Goal: Information Seeking & Learning: Check status

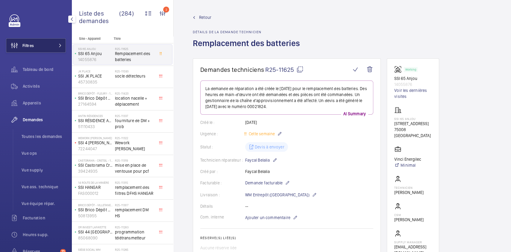
click at [47, 42] on button "Filtres" at bounding box center [36, 45] width 60 height 14
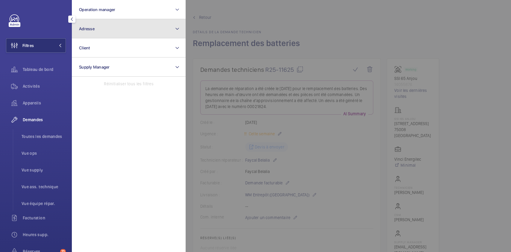
click at [111, 25] on button "Adresse" at bounding box center [129, 28] width 114 height 19
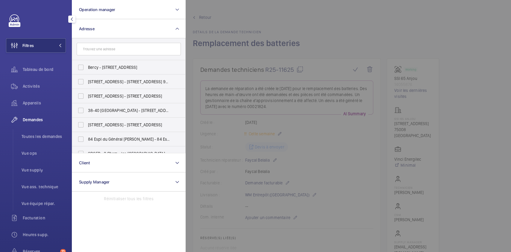
click at [319, 42] on div at bounding box center [441, 126] width 511 height 252
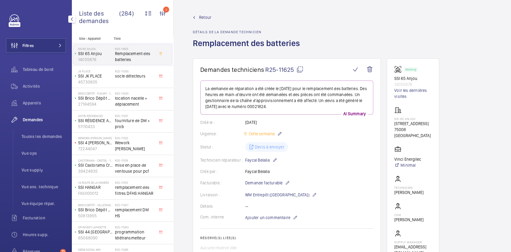
click at [72, 20] on mat-icon "button" at bounding box center [71, 19] width 7 height 5
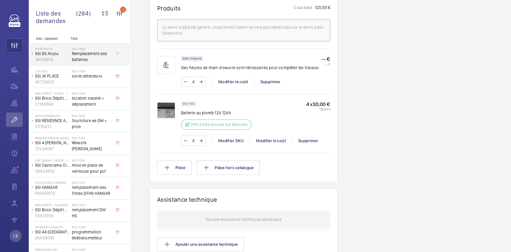
scroll to position [80, 0]
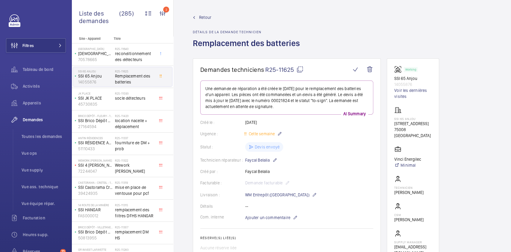
click at [204, 14] on wm-front-admin-header "Retour Détails de la demande technicien Remplacement des batteries" at bounding box center [343, 29] width 338 height 58
drag, startPoint x: 212, startPoint y: 36, endPoint x: 206, endPoint y: 40, distance: 7.7
click at [204, 18] on span "Retour" at bounding box center [205, 17] width 12 height 6
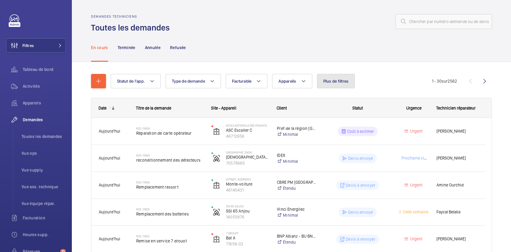
click at [332, 83] on span "Plus de filtres" at bounding box center [336, 81] width 25 height 5
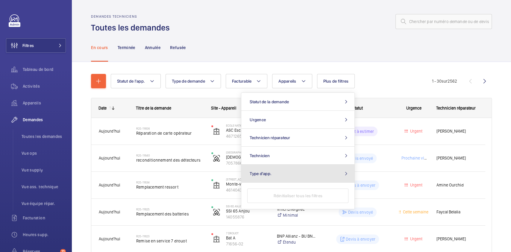
click at [290, 174] on button "Type d'app." at bounding box center [298, 174] width 113 height 18
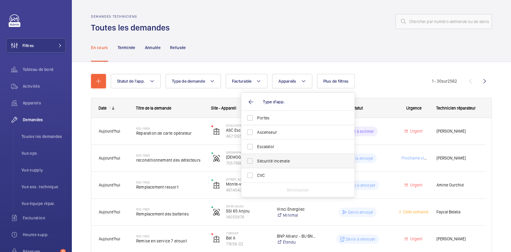
click at [251, 162] on label "Sécurité incendie" at bounding box center [294, 161] width 104 height 14
click at [251, 162] on input "Sécurité incendie" at bounding box center [250, 161] width 12 height 12
checkbox input "true"
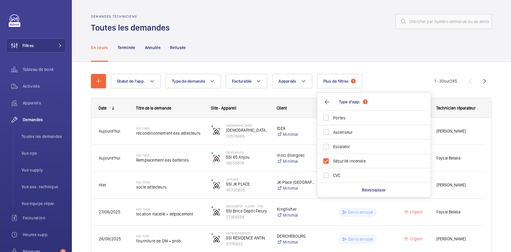
click at [286, 46] on div "En cours Terminée Annulée Refusée" at bounding box center [291, 47] width 401 height 28
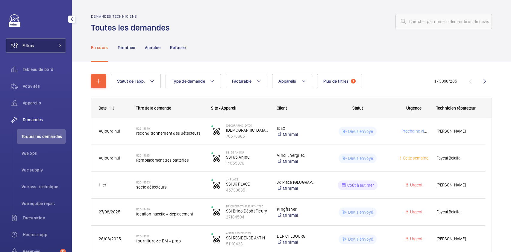
click at [40, 43] on button "Filtres" at bounding box center [36, 45] width 60 height 14
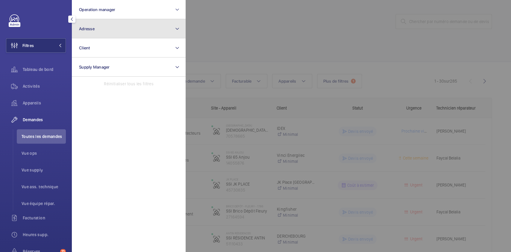
click at [96, 28] on button "Adresse" at bounding box center [129, 28] width 114 height 19
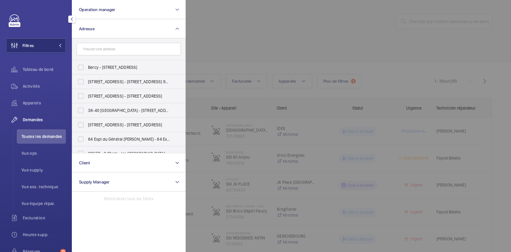
click at [103, 50] on input "text" at bounding box center [129, 49] width 104 height 13
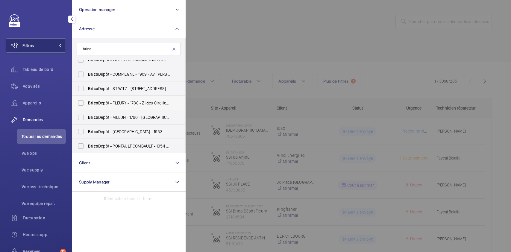
type input "brico"
click at [81, 104] on label "Brico Dépôt - FLEURY - 1786 - ZI des Ciroliers, FLEURY-MÉROGIS 91700" at bounding box center [124, 103] width 104 height 14
click at [81, 104] on input "Brico Dépôt - FLEURY - 1786 - ZI des Ciroliers, FLEURY-MÉROGIS 91700" at bounding box center [81, 103] width 12 height 12
checkbox input "true"
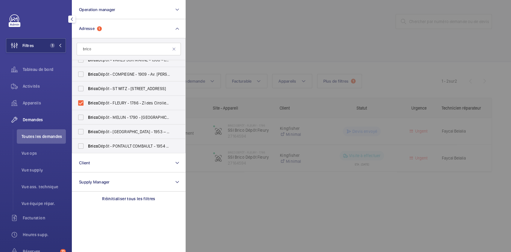
click at [319, 40] on div at bounding box center [441, 126] width 511 height 252
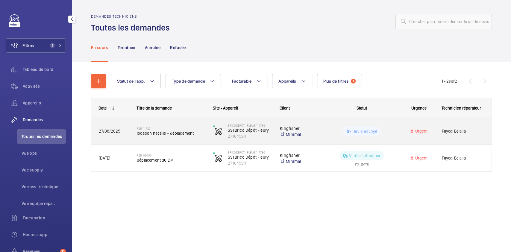
click at [392, 135] on wm-front-pills-cell "Devis envoyé" at bounding box center [362, 132] width 69 height 10
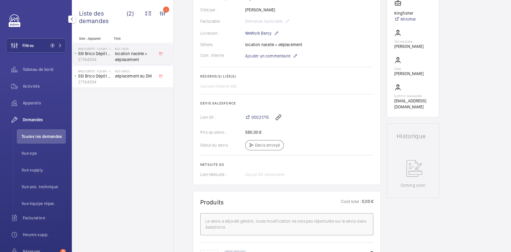
scroll to position [160, 0]
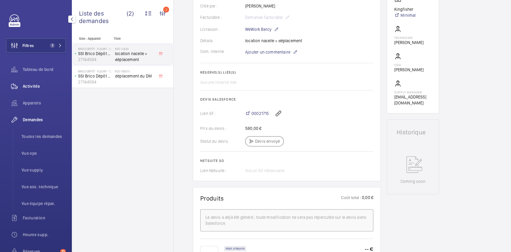
click at [27, 82] on div "Activités" at bounding box center [36, 86] width 60 height 14
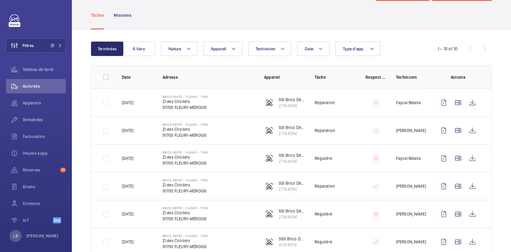
scroll to position [40, 0]
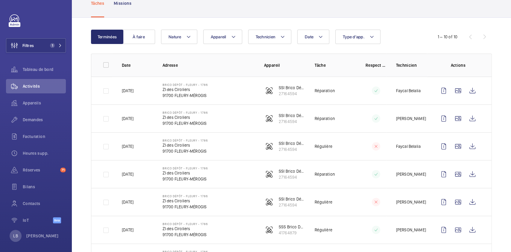
click at [387, 147] on td "Faycal Belalia" at bounding box center [407, 146] width 41 height 28
click at [438, 148] on wm-front-icon-button at bounding box center [444, 146] width 14 height 14
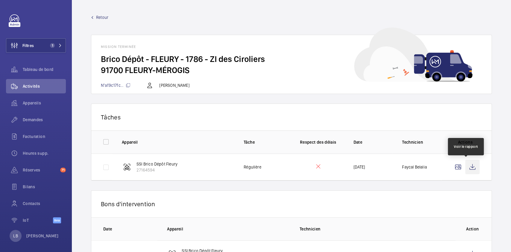
click at [472, 168] on wm-front-icon-button at bounding box center [473, 167] width 14 height 14
click at [38, 85] on span "Activités" at bounding box center [44, 86] width 43 height 6
click at [36, 118] on span "Demandes" at bounding box center [44, 120] width 43 height 6
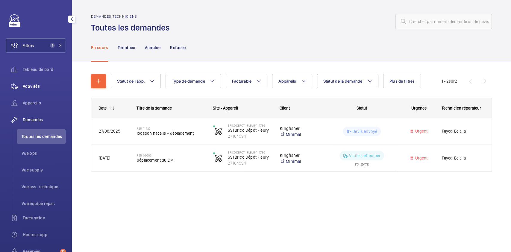
click at [36, 86] on span "Activités" at bounding box center [44, 86] width 43 height 6
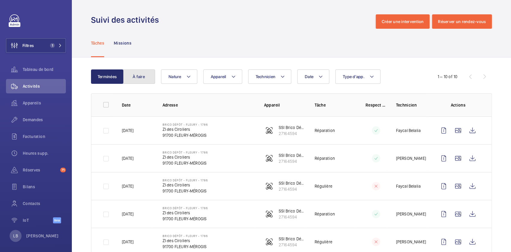
click at [134, 75] on button "À faire" at bounding box center [139, 77] width 32 height 14
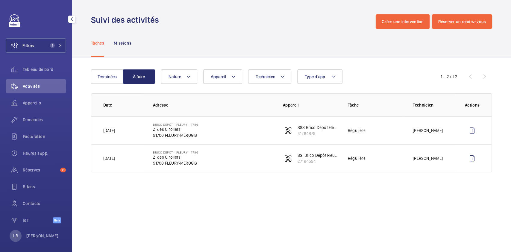
click at [39, 38] on div "Filtres 1 Tableau de bord Activités Appareils Demandes Facturation Heures supp.…" at bounding box center [36, 122] width 60 height 216
click at [51, 44] on span "1" at bounding box center [52, 45] width 5 height 5
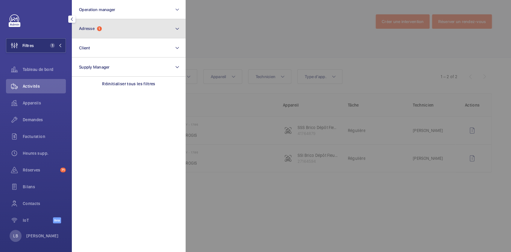
click at [101, 29] on span "1" at bounding box center [99, 28] width 5 height 5
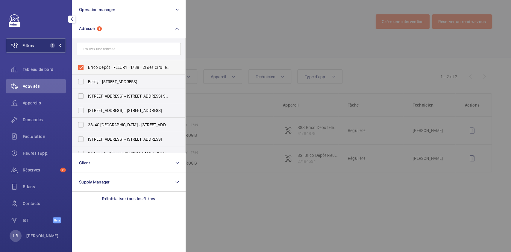
click at [82, 67] on label "Brico Dépôt - FLEURY - 1786 - ZI des Ciroliers, FLEURY-MÉROGIS 91700" at bounding box center [124, 67] width 104 height 14
click at [82, 67] on input "Brico Dépôt - FLEURY - 1786 - ZI des Ciroliers, FLEURY-MÉROGIS 91700" at bounding box center [81, 67] width 12 height 12
checkbox input "false"
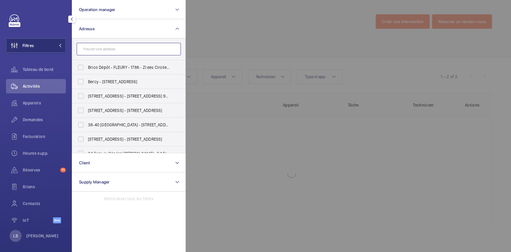
click at [93, 49] on input "text" at bounding box center [129, 49] width 104 height 13
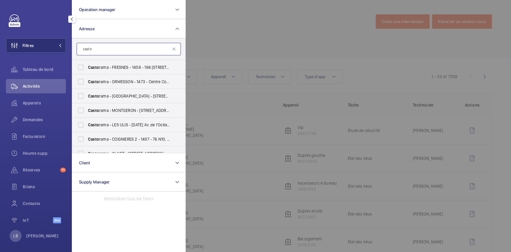
scroll to position [200, 0]
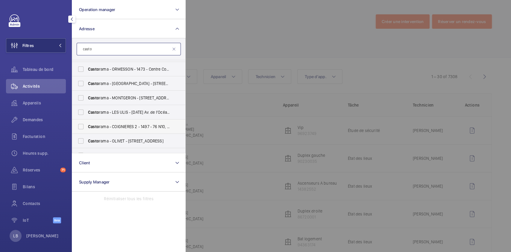
type input "casto"
click at [81, 128] on label "Casto rama - COIGNIERES 2 - 1497 - 76 N10, COIGNIÈRES 78310" at bounding box center [124, 127] width 104 height 14
click at [81, 128] on input "Casto rama - COIGNIERES 2 - 1497 - 76 N10, COIGNIÈRES 78310" at bounding box center [81, 127] width 12 height 12
checkbox input "true"
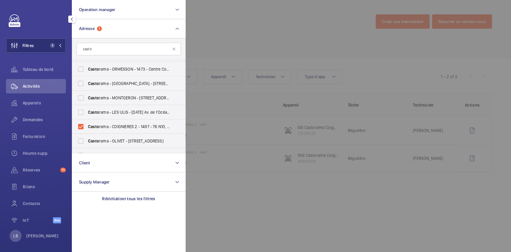
click at [293, 23] on div at bounding box center [441, 126] width 511 height 252
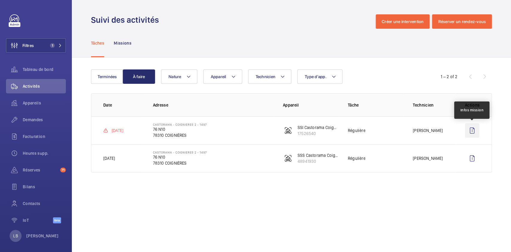
click at [470, 132] on wm-front-icon-button at bounding box center [472, 130] width 14 height 14
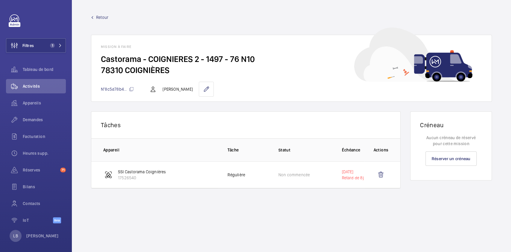
click at [97, 16] on span "Retour" at bounding box center [102, 17] width 12 height 6
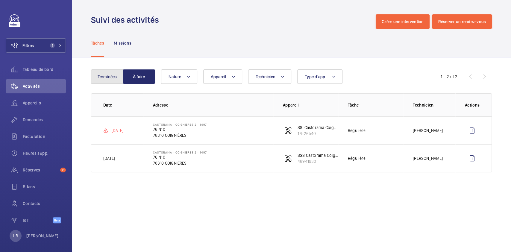
click at [113, 77] on button "Terminées" at bounding box center [107, 77] width 32 height 14
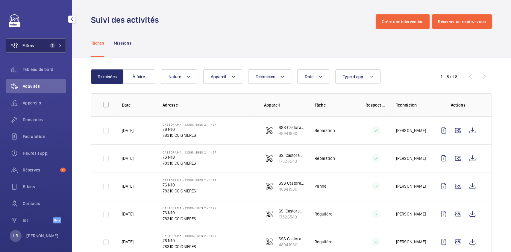
click at [31, 45] on span "Filtres" at bounding box center [27, 46] width 11 height 6
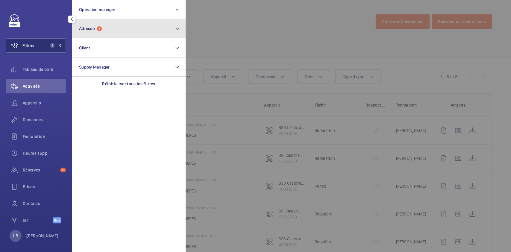
click at [110, 27] on button "Adresse 1" at bounding box center [129, 28] width 114 height 19
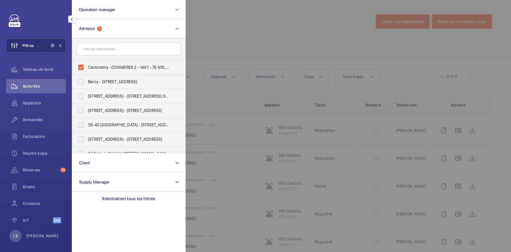
drag, startPoint x: 81, startPoint y: 67, endPoint x: 91, endPoint y: 58, distance: 13.8
click at [81, 67] on label "Castorama - COIGNIERES 2 - 1497 - 76 N10, COIGNIÈRES 78310" at bounding box center [124, 67] width 104 height 14
click at [81, 67] on input "Castorama - COIGNIERES 2 - 1497 - 76 N10, COIGNIÈRES 78310" at bounding box center [81, 67] width 12 height 12
checkbox input "false"
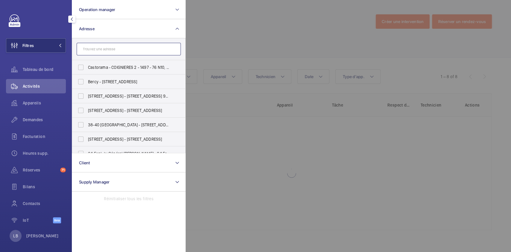
click at [99, 49] on input "text" at bounding box center [129, 49] width 104 height 13
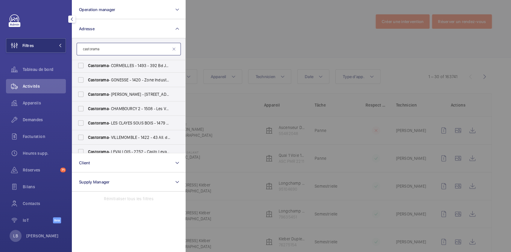
scroll to position [70, 0]
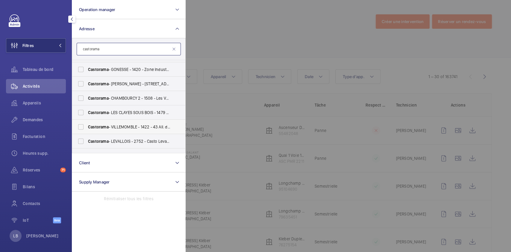
type input "castorama"
click at [80, 126] on label "Castorama - VILLEMOMBLE - 1422 - 43 All. du Plateau, VILLEMOMBLE 93250" at bounding box center [124, 127] width 104 height 14
click at [80, 126] on input "Castorama - VILLEMOMBLE - 1422 - 43 All. du Plateau, VILLEMOMBLE 93250" at bounding box center [81, 127] width 12 height 12
checkbox input "true"
click at [226, 34] on div at bounding box center [441, 126] width 511 height 252
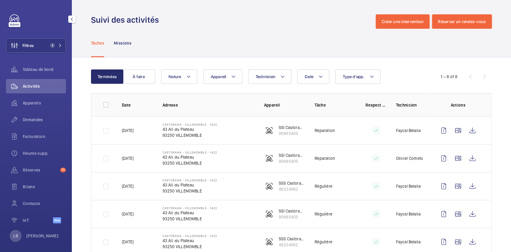
click at [71, 20] on mat-icon "button" at bounding box center [71, 19] width 7 height 5
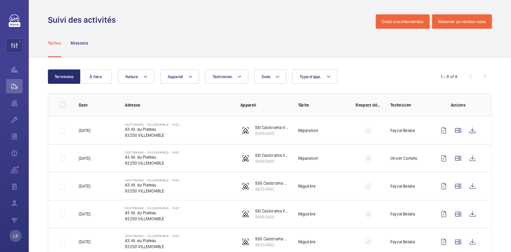
click at [335, 192] on td "Régulière" at bounding box center [318, 186] width 58 height 28
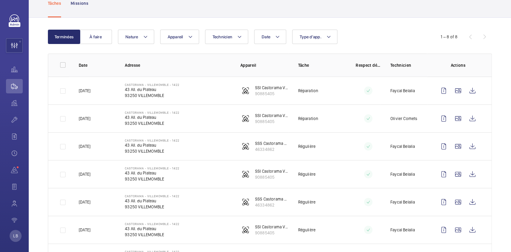
click at [334, 179] on td "Régulière" at bounding box center [318, 174] width 58 height 28
click at [98, 35] on button "À faire" at bounding box center [96, 37] width 32 height 14
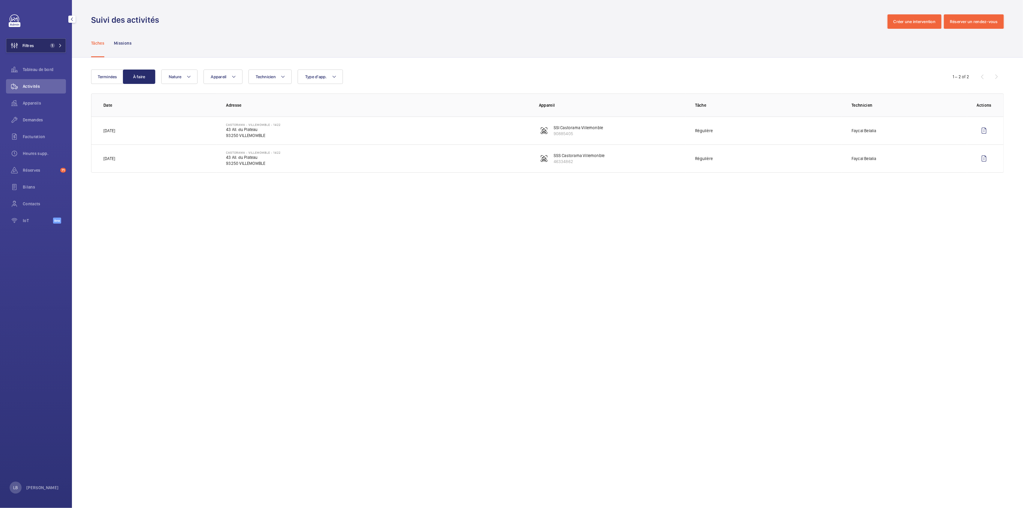
click at [48, 49] on button "Filtres 1" at bounding box center [36, 45] width 60 height 14
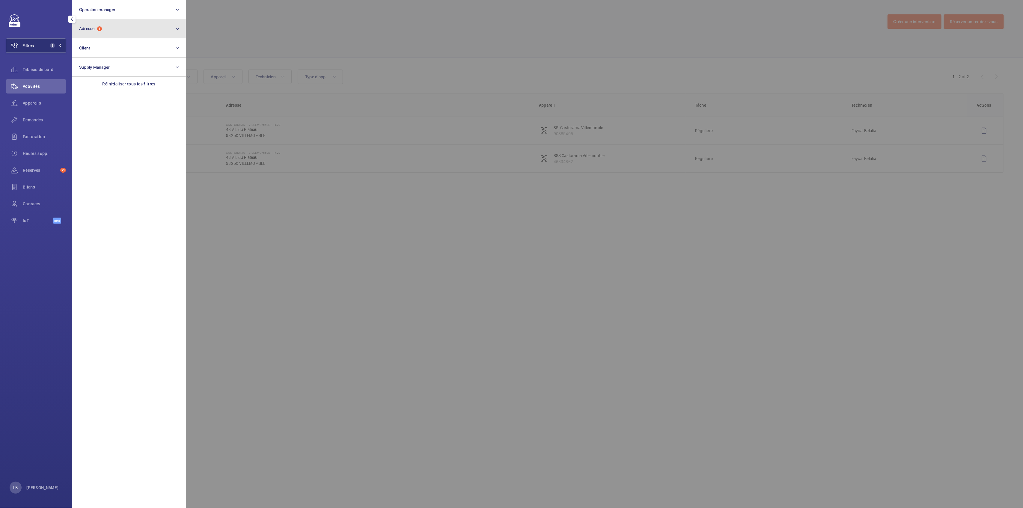
click at [117, 31] on button "Adresse 1" at bounding box center [129, 28] width 114 height 19
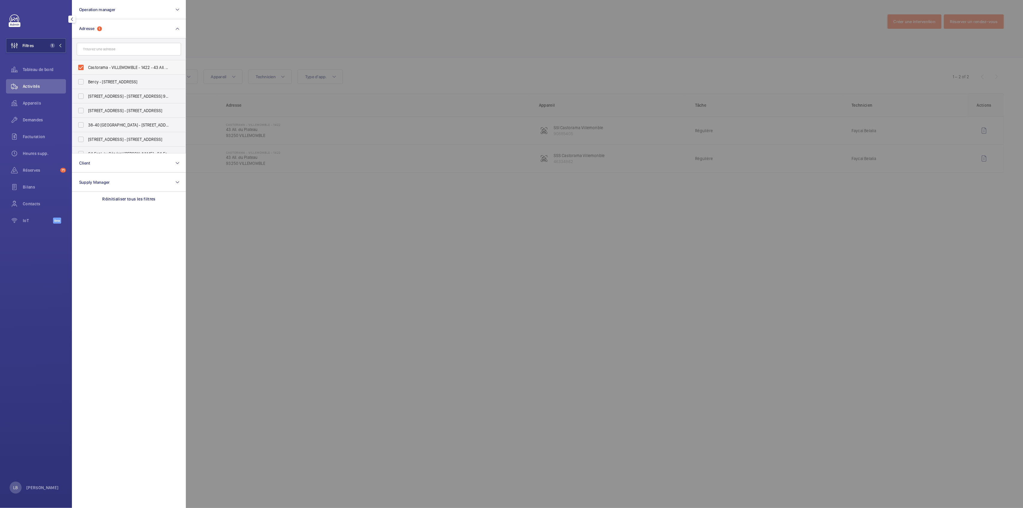
click at [79, 64] on label "Castorama - VILLEMOMBLE - 1422 - 43 All. du Plateau, VILLEMOMBLE 93250" at bounding box center [124, 67] width 104 height 14
click at [79, 64] on input "Castorama - VILLEMOMBLE - 1422 - 43 All. du Plateau, VILLEMOMBLE 93250" at bounding box center [81, 67] width 12 height 12
checkbox input "false"
click at [36, 85] on span "Activités" at bounding box center [44, 86] width 43 height 6
click at [304, 31] on div at bounding box center [697, 254] width 1023 height 508
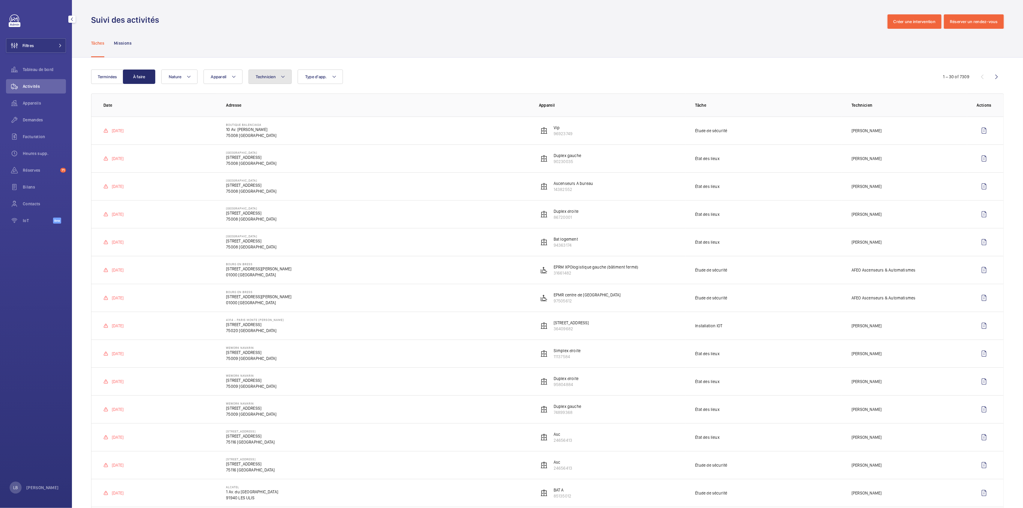
click at [277, 77] on button "Technicien" at bounding box center [269, 77] width 43 height 14
click at [280, 102] on input "text" at bounding box center [305, 99] width 104 height 13
type input "faycal"
click at [255, 119] on label "[PERSON_NAME]" at bounding box center [301, 117] width 104 height 14
click at [255, 119] on input "[PERSON_NAME]" at bounding box center [257, 117] width 12 height 12
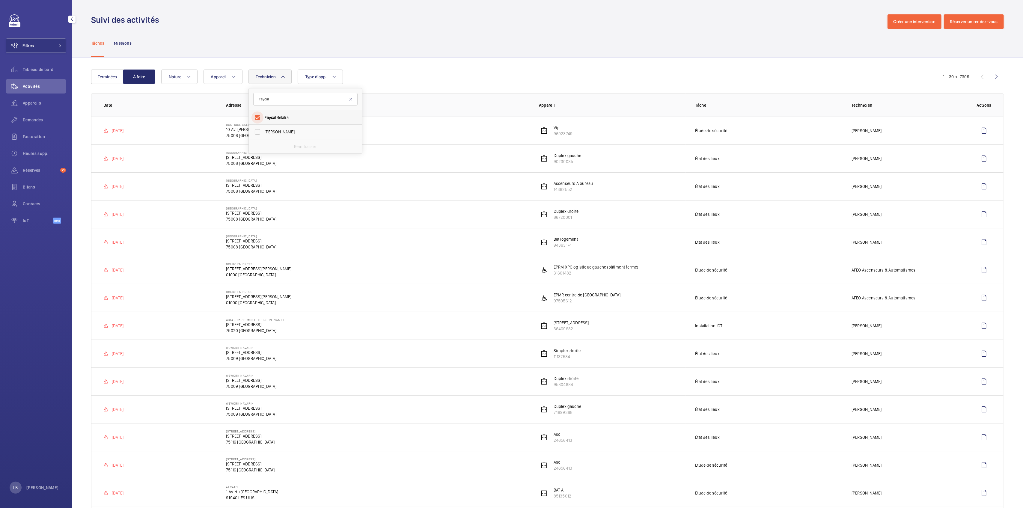
checkbox input "true"
click at [408, 42] on div "Tâches Missions" at bounding box center [547, 43] width 912 height 28
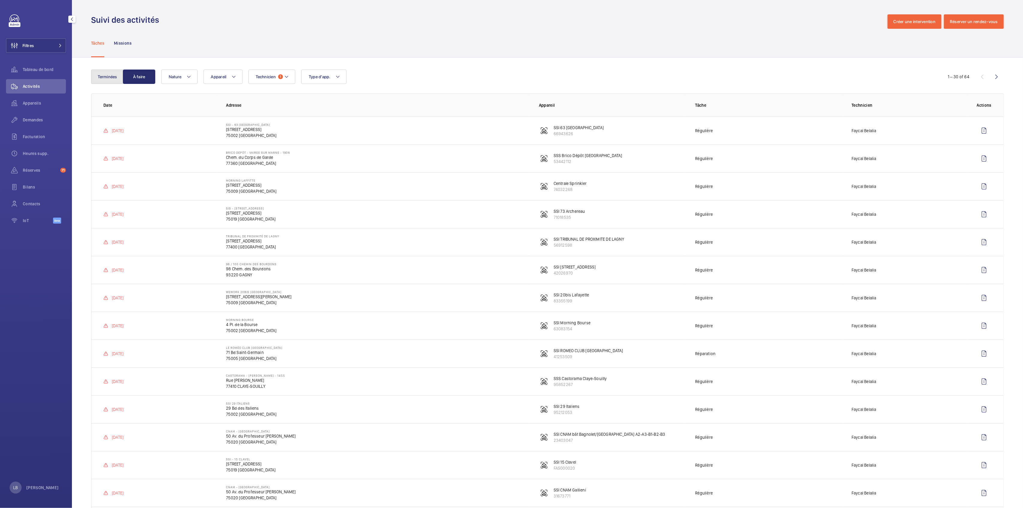
click at [104, 78] on button "Terminées" at bounding box center [107, 77] width 32 height 14
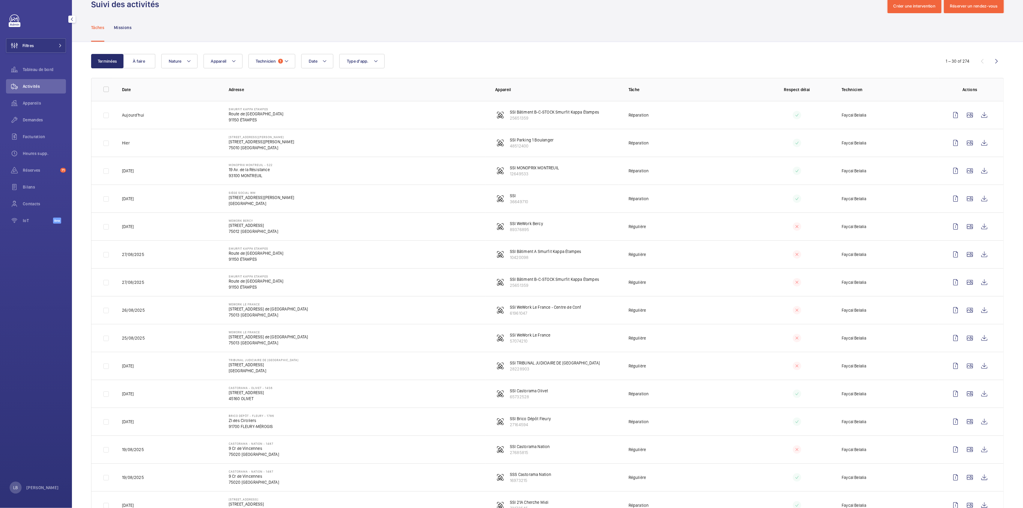
scroll to position [40, 0]
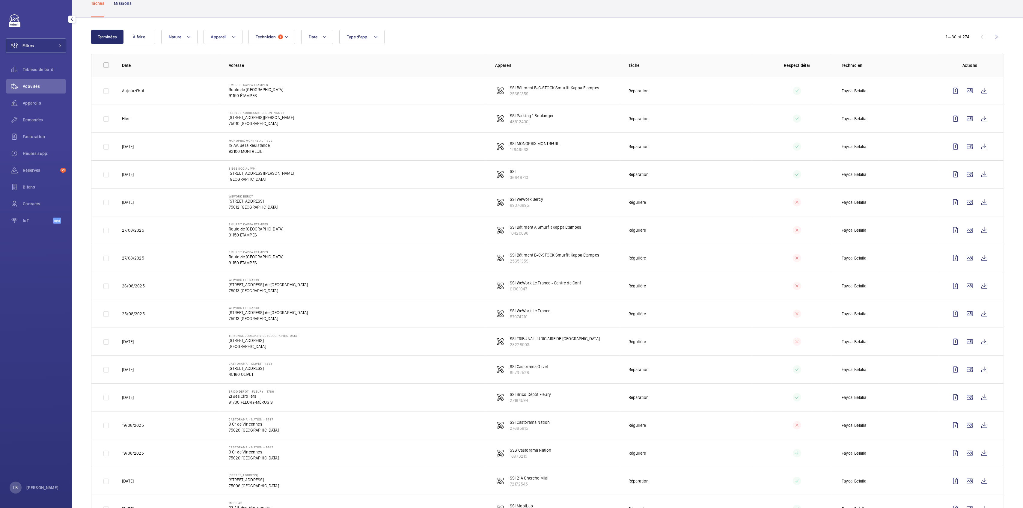
click at [455, 137] on td "MONOPRIX MONTREUIL - 522 19 Av. de la Résistance 93100 MONTREUIL" at bounding box center [352, 146] width 266 height 28
click at [511, 150] on td "Réparation" at bounding box center [685, 146] width 133 height 28
click at [511, 147] on wm-front-icon-button at bounding box center [955, 146] width 14 height 14
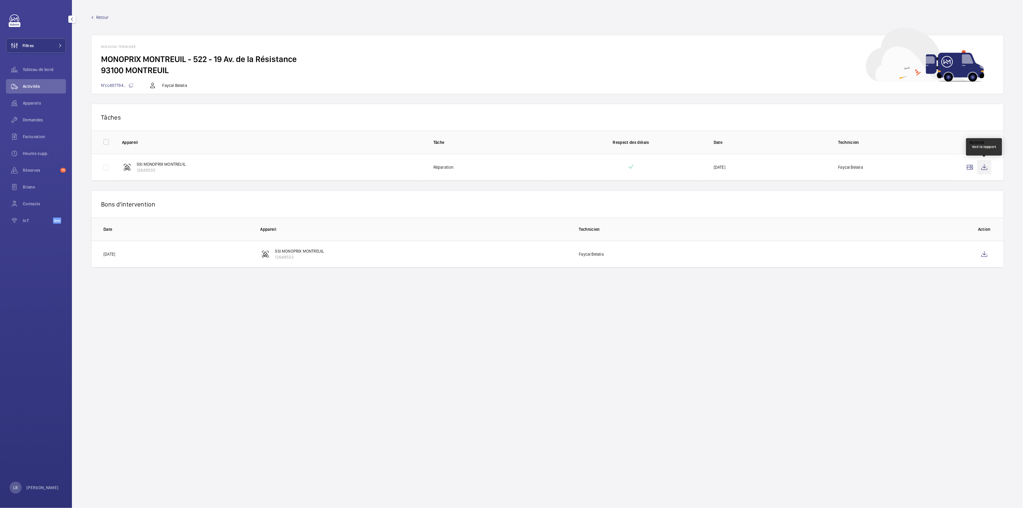
click at [511, 164] on wm-front-icon-button at bounding box center [984, 167] width 14 height 14
click at [511, 252] on wm-front-icon-button at bounding box center [984, 254] width 14 height 14
click at [511, 169] on wm-front-icon-button at bounding box center [984, 167] width 14 height 14
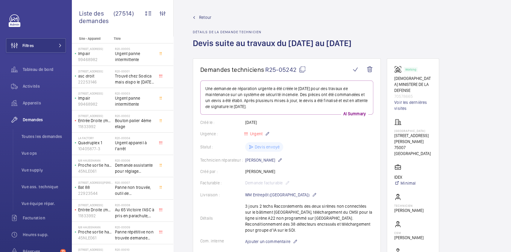
scroll to position [240, 0]
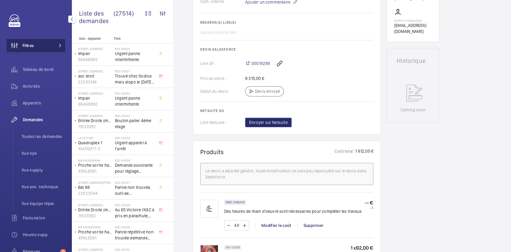
click at [46, 43] on button "Filtres" at bounding box center [36, 45] width 60 height 14
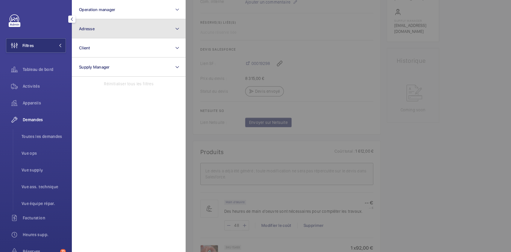
click at [97, 25] on button "Adresse" at bounding box center [129, 28] width 114 height 19
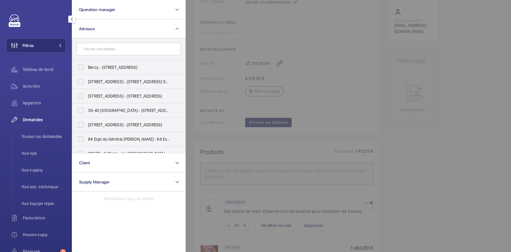
click at [112, 48] on input "text" at bounding box center [129, 49] width 104 height 13
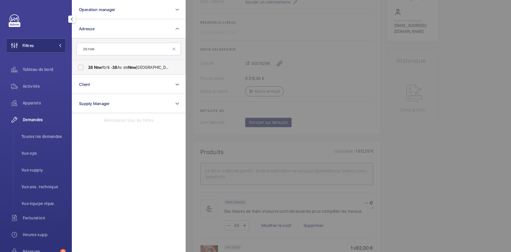
type input "38 new"
click at [79, 66] on label "38 New York - 38 Av. de New York, PARIS 75116" at bounding box center [124, 67] width 104 height 14
click at [79, 66] on input "38 New York - 38 Av. de New York, PARIS 75116" at bounding box center [81, 67] width 12 height 12
checkbox input "true"
click at [33, 85] on span "Activités" at bounding box center [44, 86] width 43 height 6
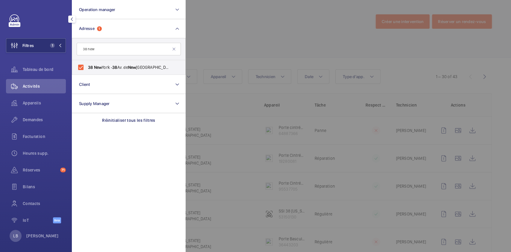
click at [262, 37] on div at bounding box center [441, 126] width 511 height 252
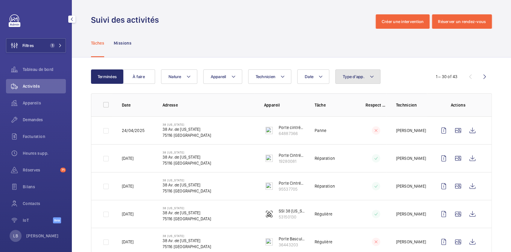
click at [369, 81] on button "Type d'app." at bounding box center [358, 77] width 45 height 14
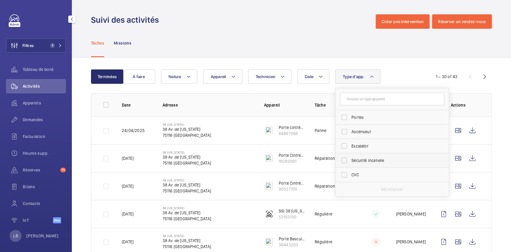
click at [345, 162] on label "Sécurité incendie" at bounding box center [388, 160] width 104 height 14
click at [345, 162] on input "Sécurité incendie" at bounding box center [345, 161] width 12 height 12
checkbox input "true"
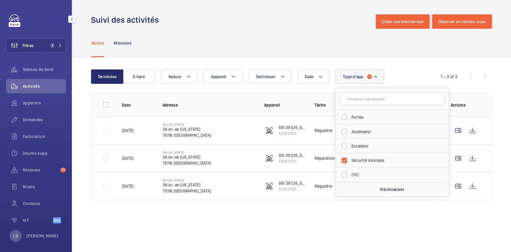
click at [291, 23] on div "Suivi des activités Créer une intervention Réserver un rendez-vous" at bounding box center [291, 21] width 401 height 14
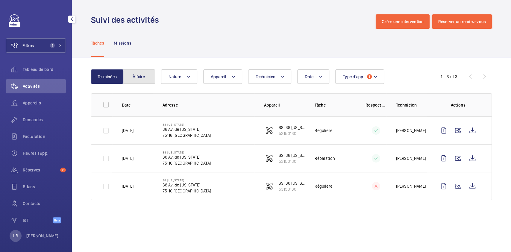
click at [141, 76] on button "À faire" at bounding box center [139, 77] width 32 height 14
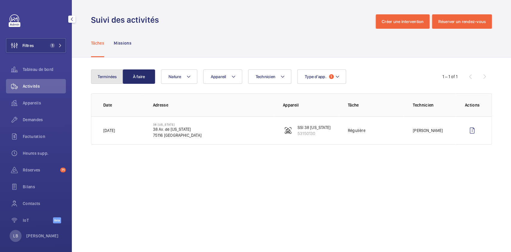
click at [107, 74] on button "Terminées" at bounding box center [107, 77] width 32 height 14
